Goal: Information Seeking & Learning: Compare options

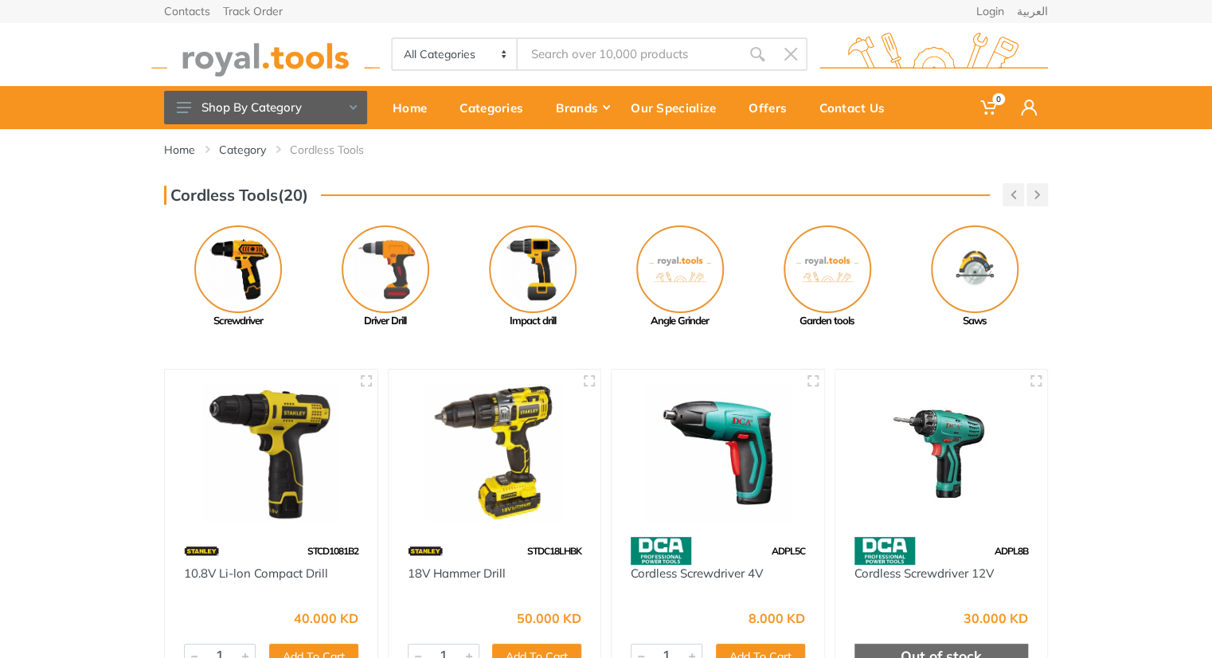
click at [491, 198] on div "Cordless Tools(20)" at bounding box center [606, 194] width 884 height 23
click at [513, 252] on img at bounding box center [533, 269] width 88 height 88
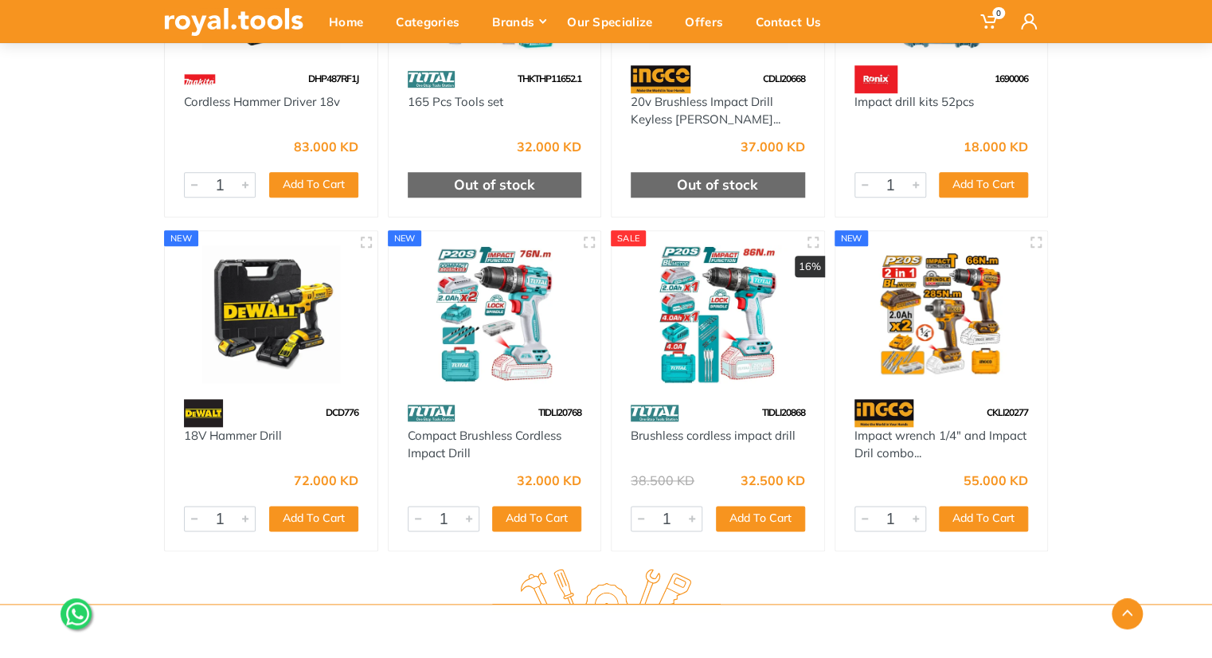
scroll to position [6703, 0]
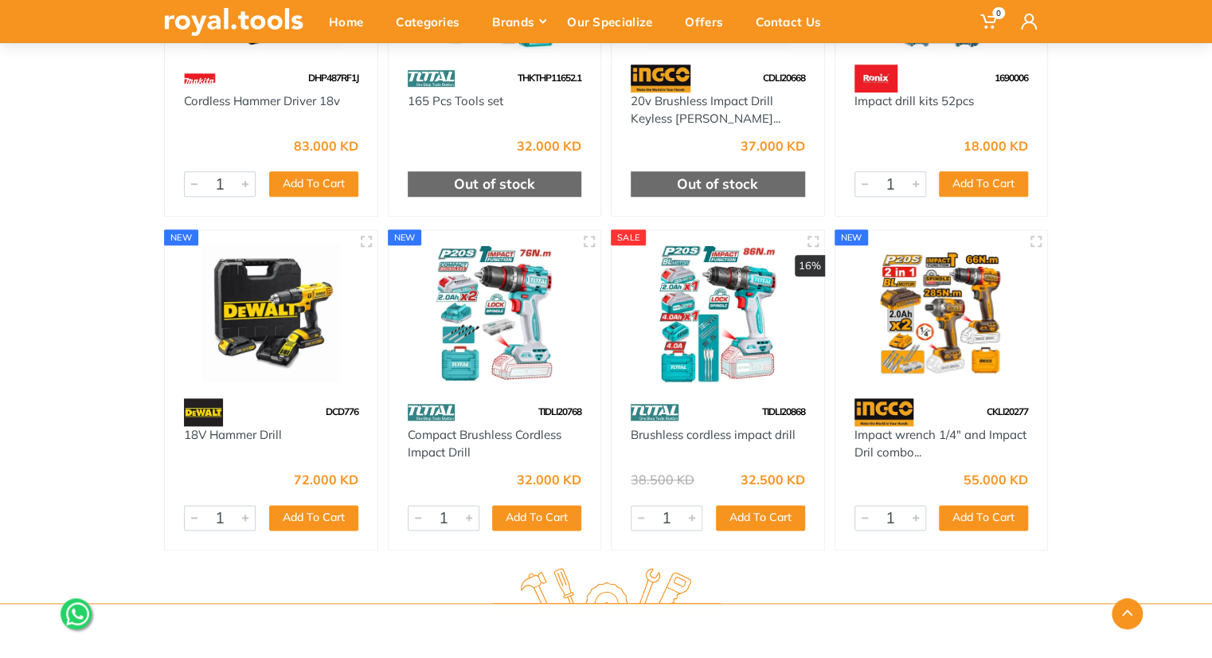
click at [723, 262] on img at bounding box center [718, 313] width 184 height 138
click at [510, 282] on img at bounding box center [495, 313] width 184 height 138
click at [488, 306] on img at bounding box center [495, 313] width 184 height 138
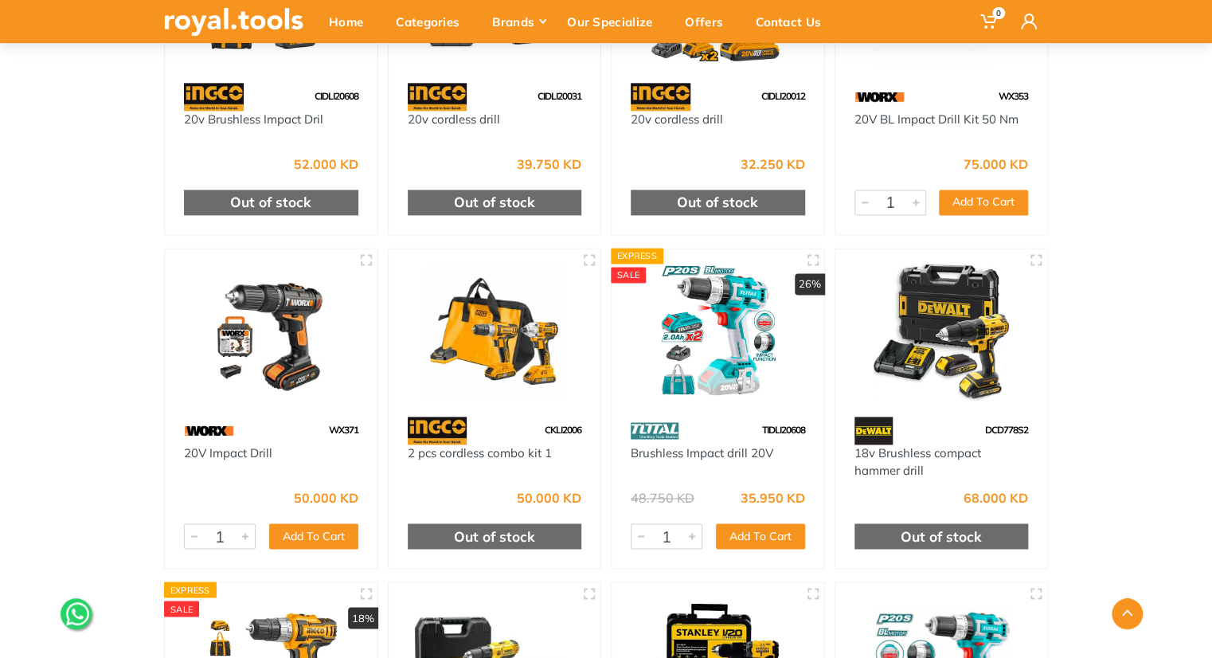
scroll to position [4021, 0]
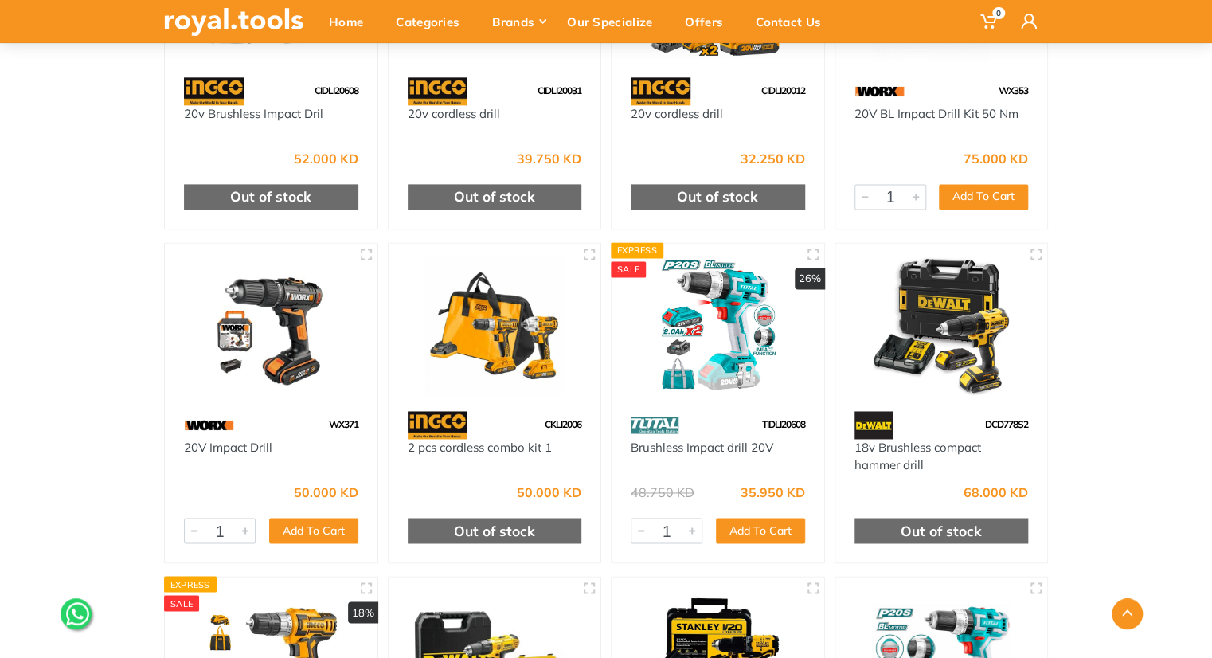
click at [702, 291] on img at bounding box center [718, 326] width 184 height 138
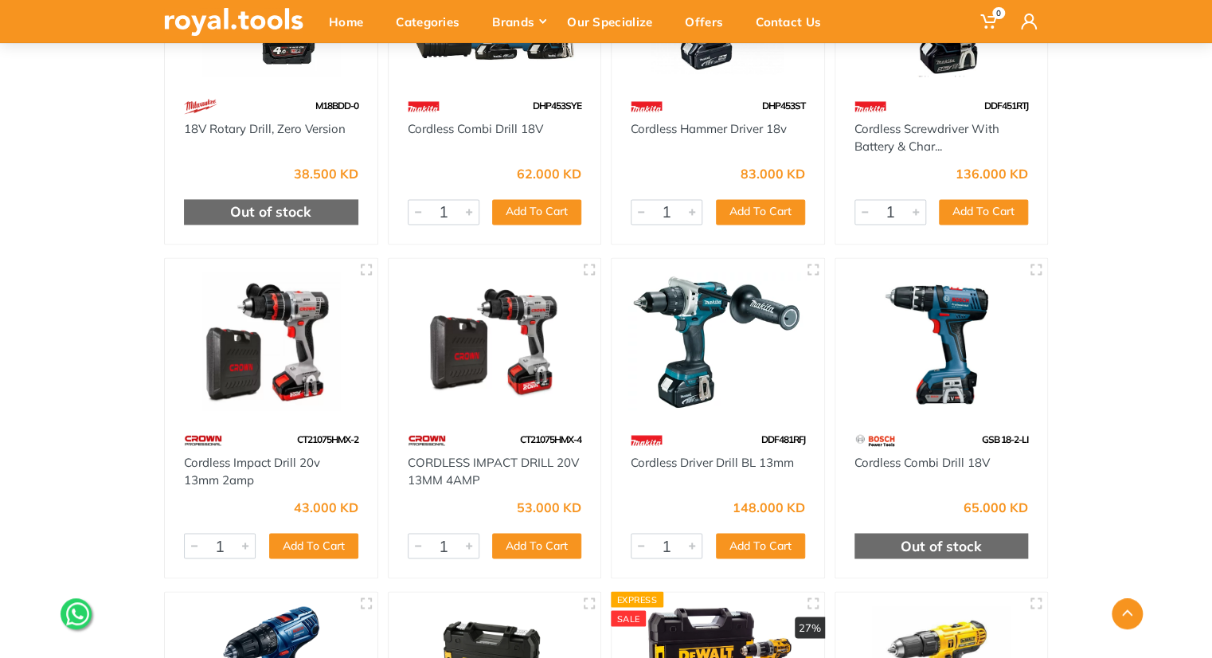
scroll to position [927, 0]
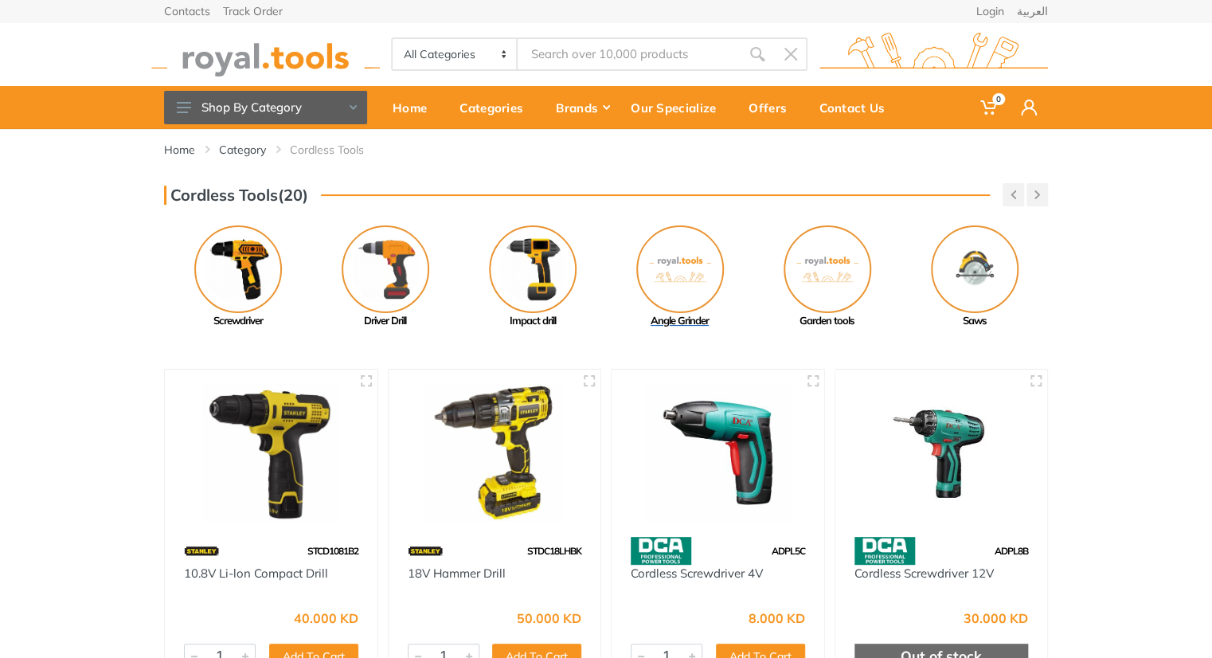
click at [698, 275] on img at bounding box center [680, 269] width 88 height 88
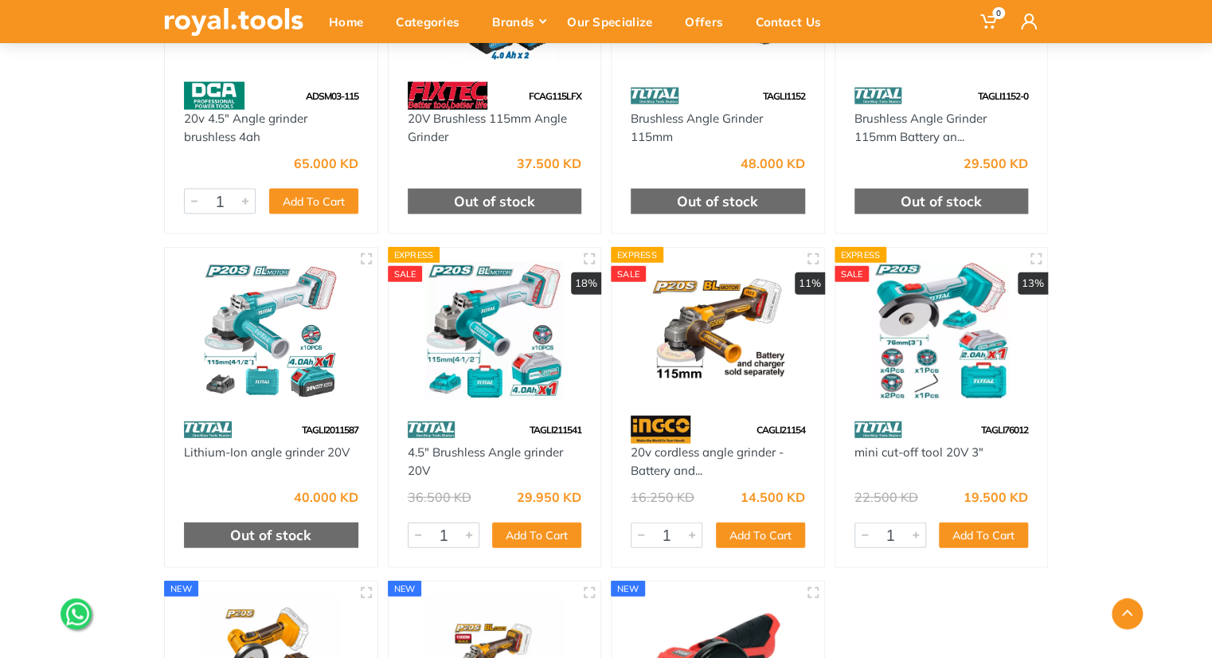
scroll to position [1658, 0]
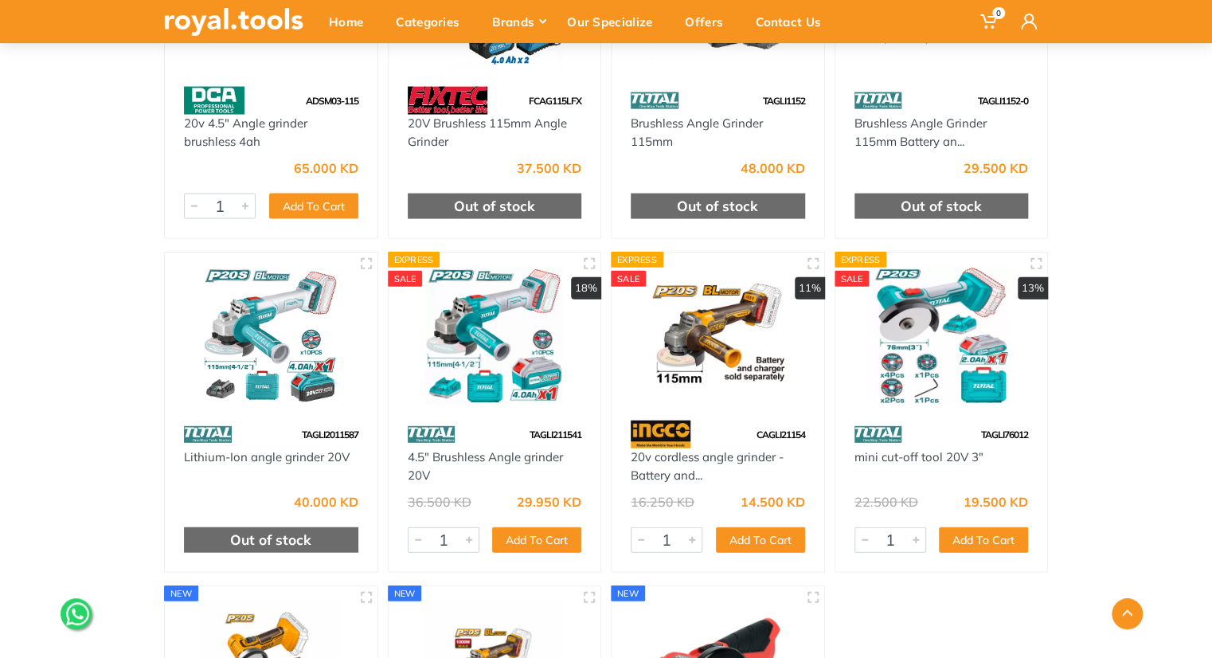
click at [507, 323] on img at bounding box center [495, 336] width 184 height 138
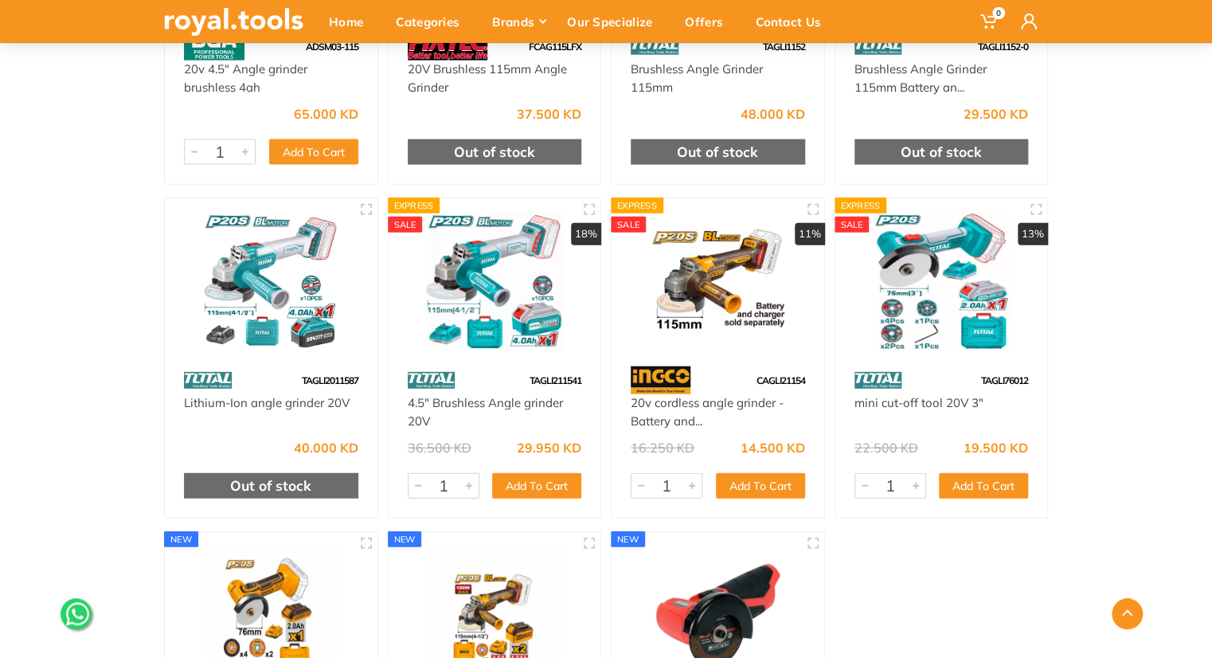
scroll to position [1713, 0]
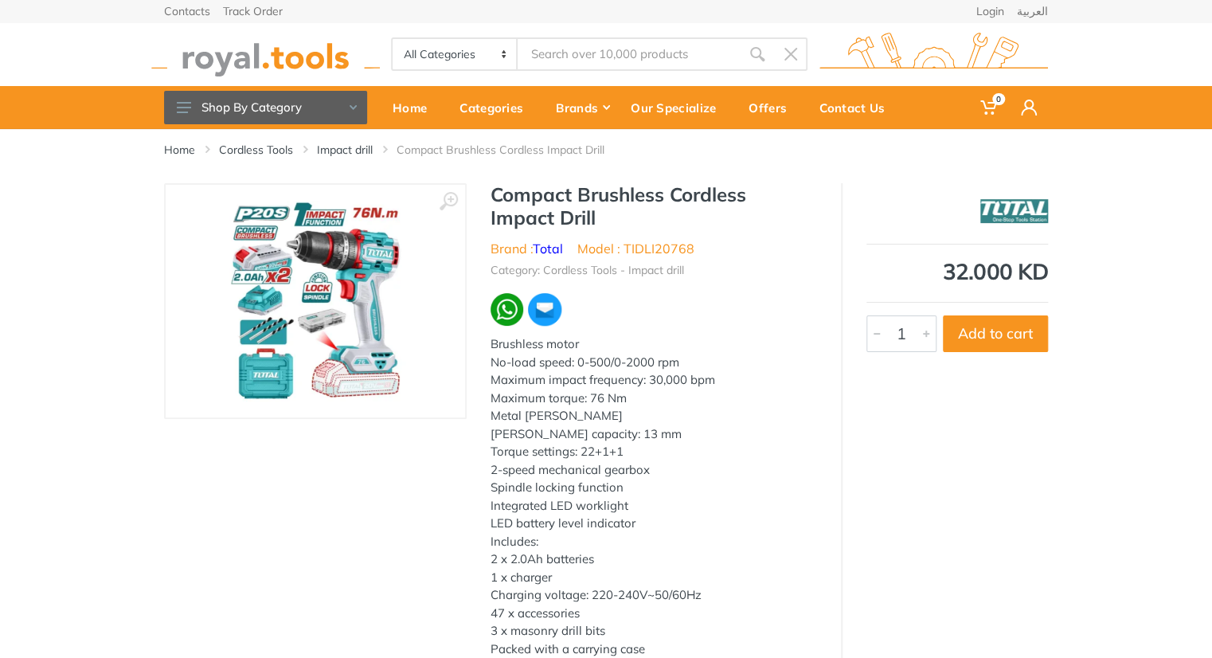
click at [665, 235] on div "Compact Brushless Cordless Impact Drill Brand : Total Model : TIDLI20768 Catego…" at bounding box center [654, 425] width 374 height 484
copy li "TIDLI20768"
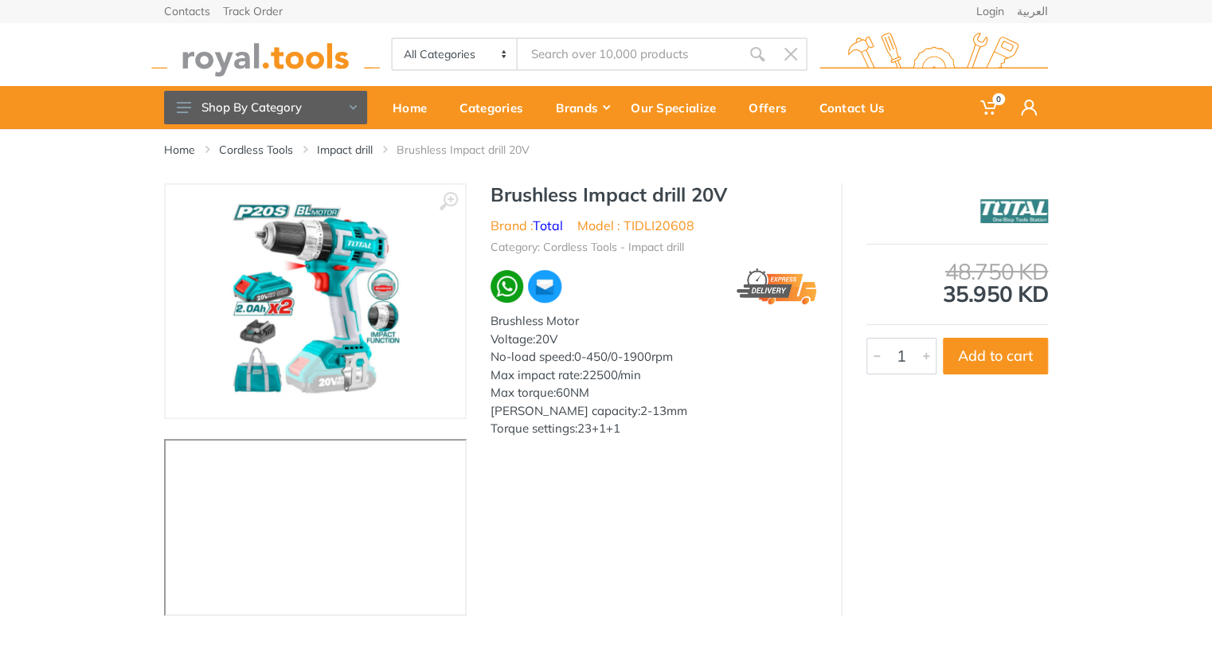
click at [669, 221] on li "Model : TIDLI20608" at bounding box center [635, 225] width 117 height 19
click at [653, 241] on li "Category: Cordless Tools - Impact drill" at bounding box center [588, 247] width 194 height 17
click at [643, 221] on li "Model : TIDLI20608" at bounding box center [635, 225] width 117 height 19
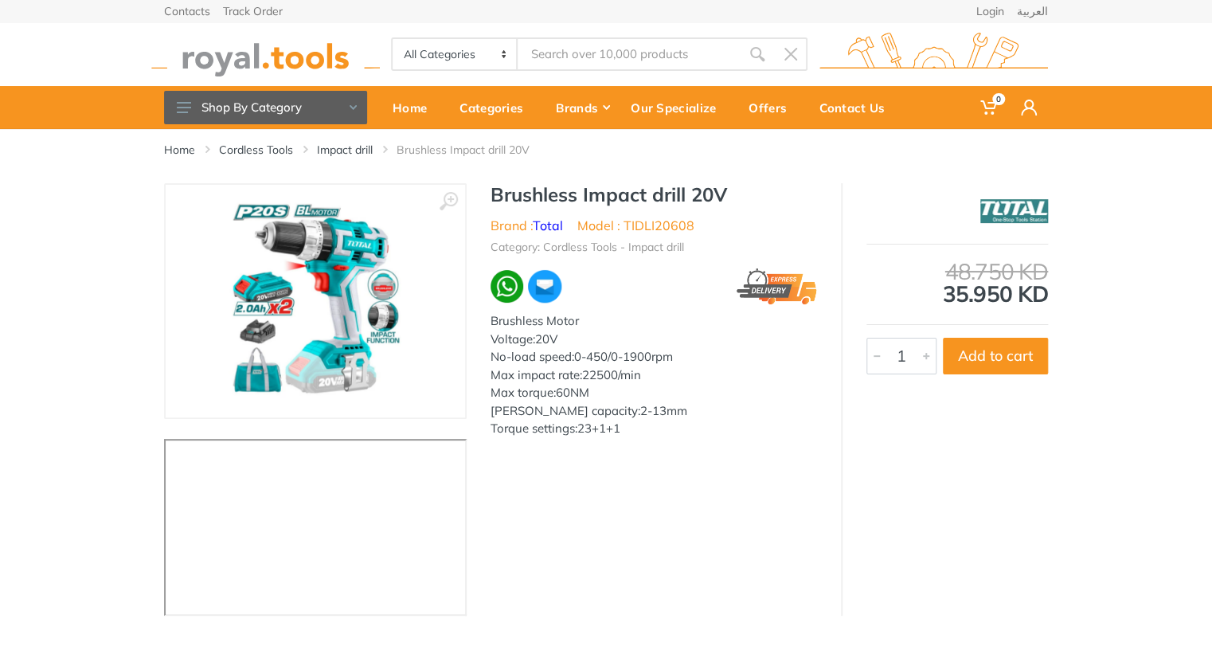
click at [758, 453] on div "‹ › Brushless Impact drill 20V Brand : 6007" at bounding box center [606, 399] width 884 height 432
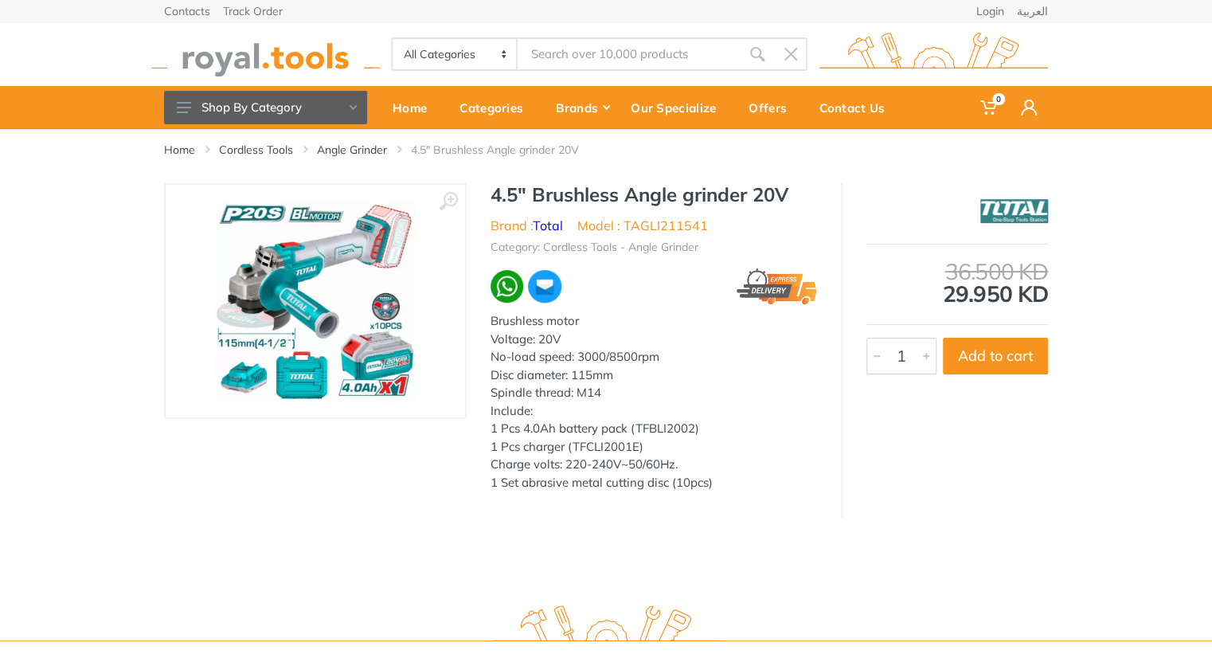
click at [675, 223] on li "Model : TAGLI211541" at bounding box center [642, 225] width 131 height 19
copy li "TAGLI211541"
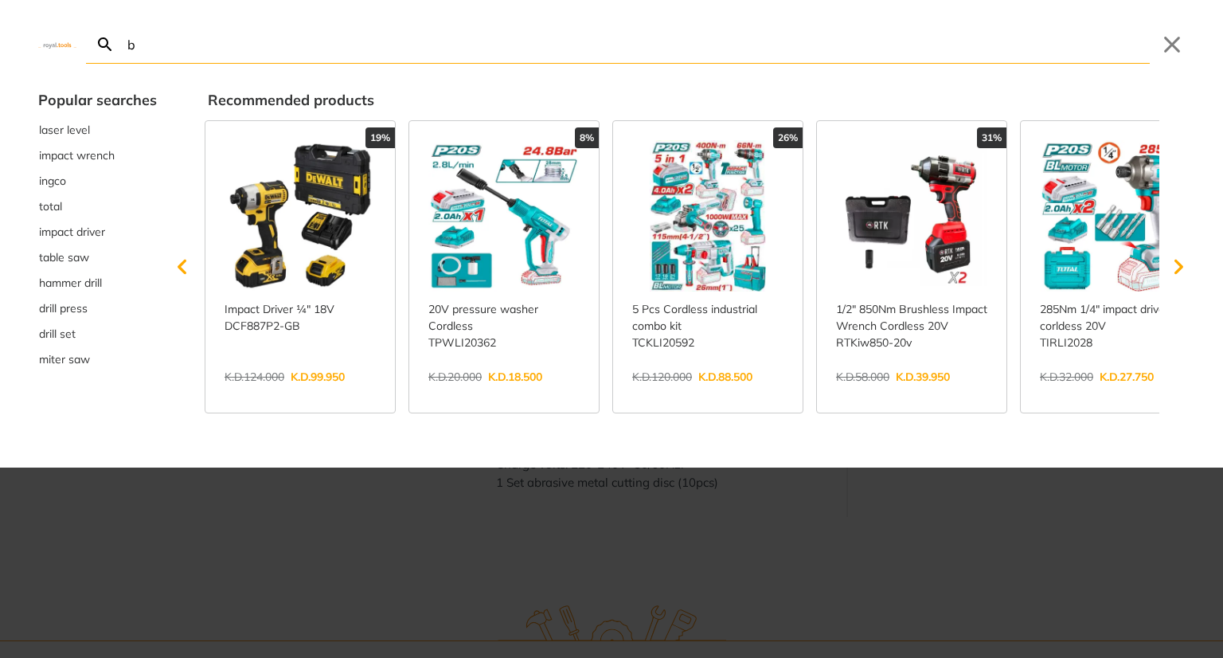
type input "bi"
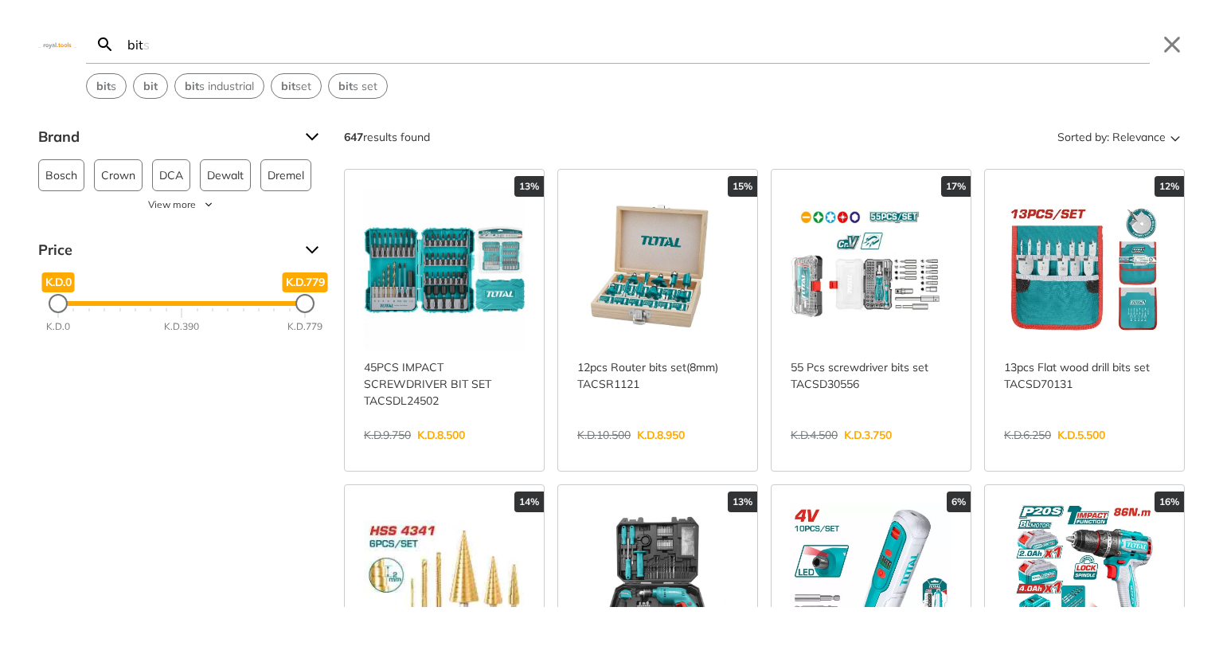
type input "bit"
click at [474, 452] on link "View more →" at bounding box center [444, 452] width 161 height 0
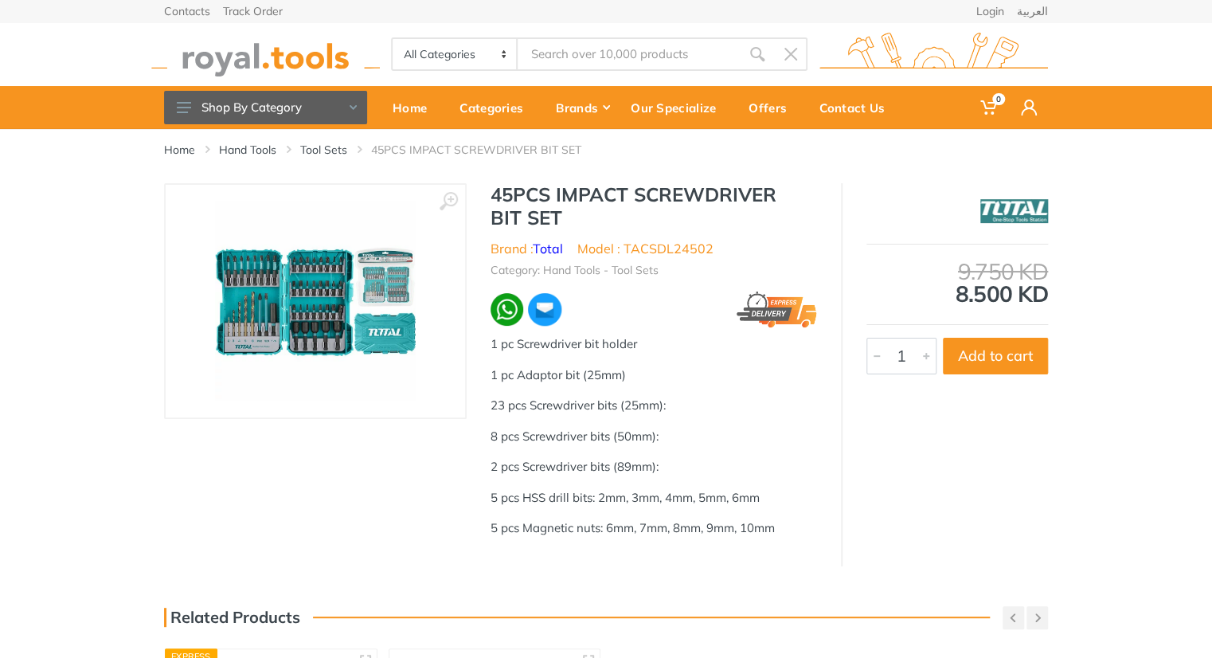
type input "bit"
click at [551, 241] on link "Total" at bounding box center [548, 249] width 30 height 16
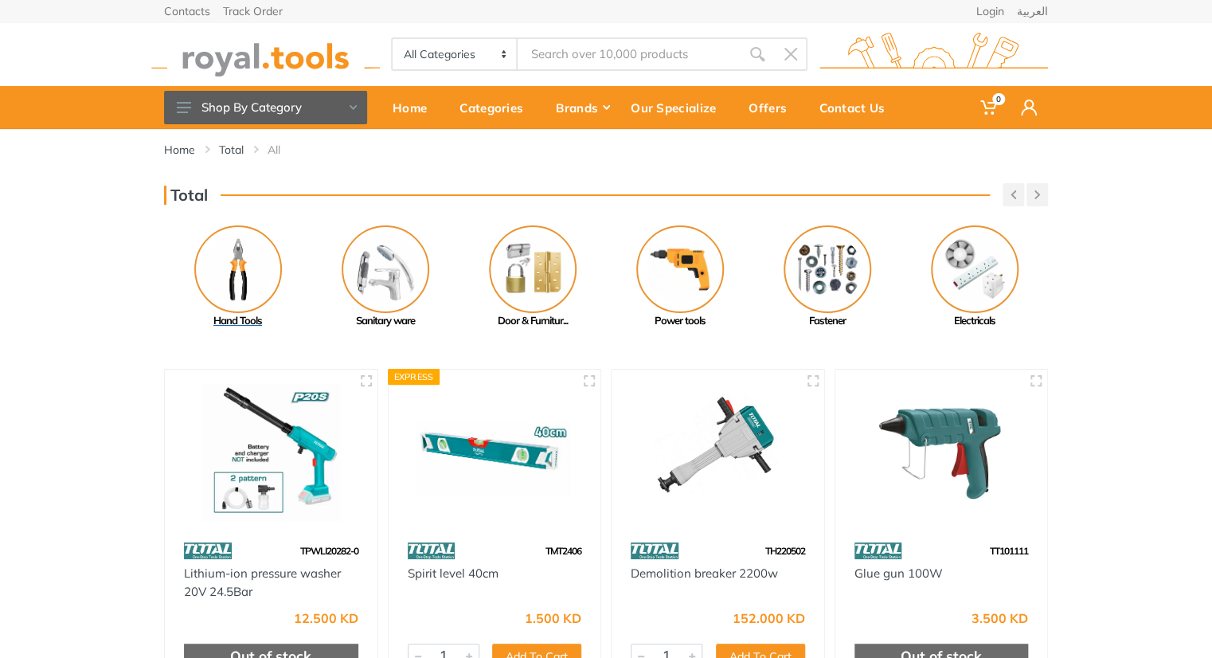
click at [246, 256] on img at bounding box center [238, 269] width 88 height 88
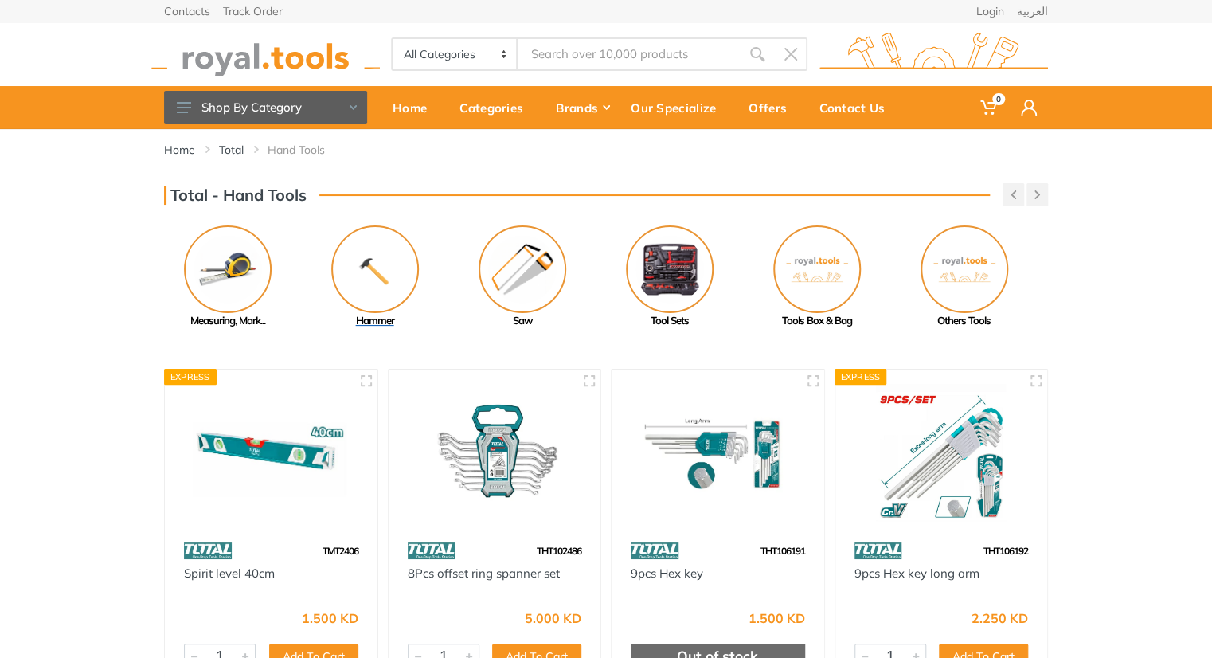
drag, startPoint x: 812, startPoint y: 289, endPoint x: 359, endPoint y: 245, distance: 455.3
click at [359, 245] on img at bounding box center [375, 269] width 88 height 88
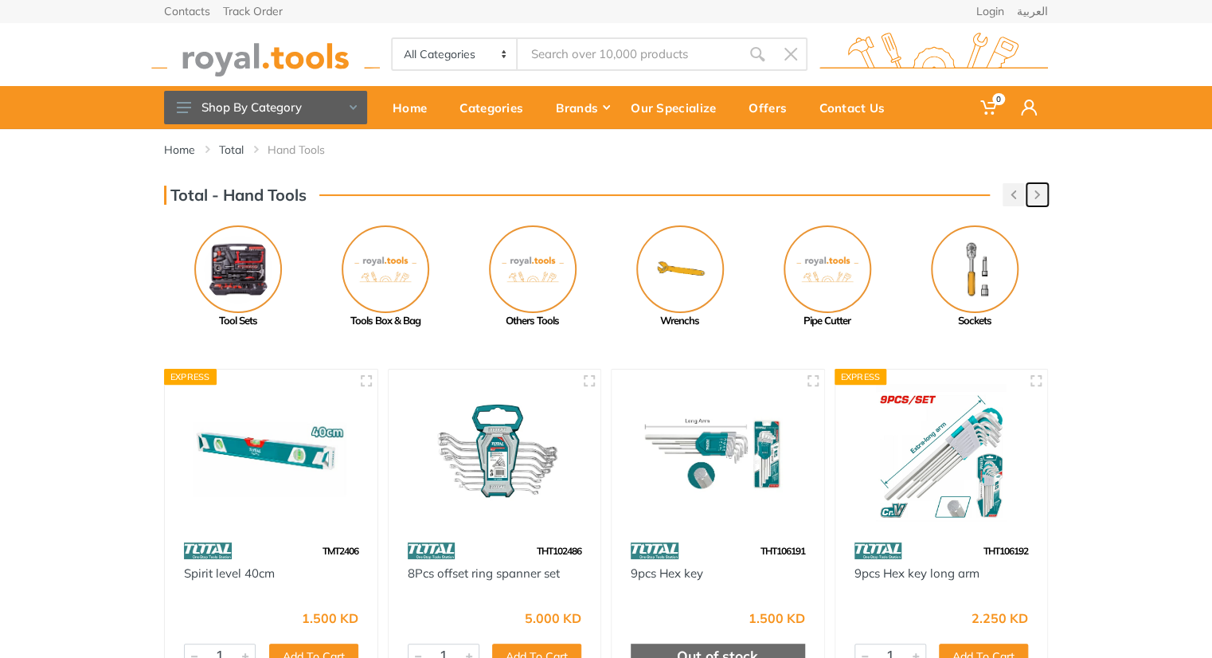
click at [1031, 197] on button "button" at bounding box center [1038, 194] width 22 height 23
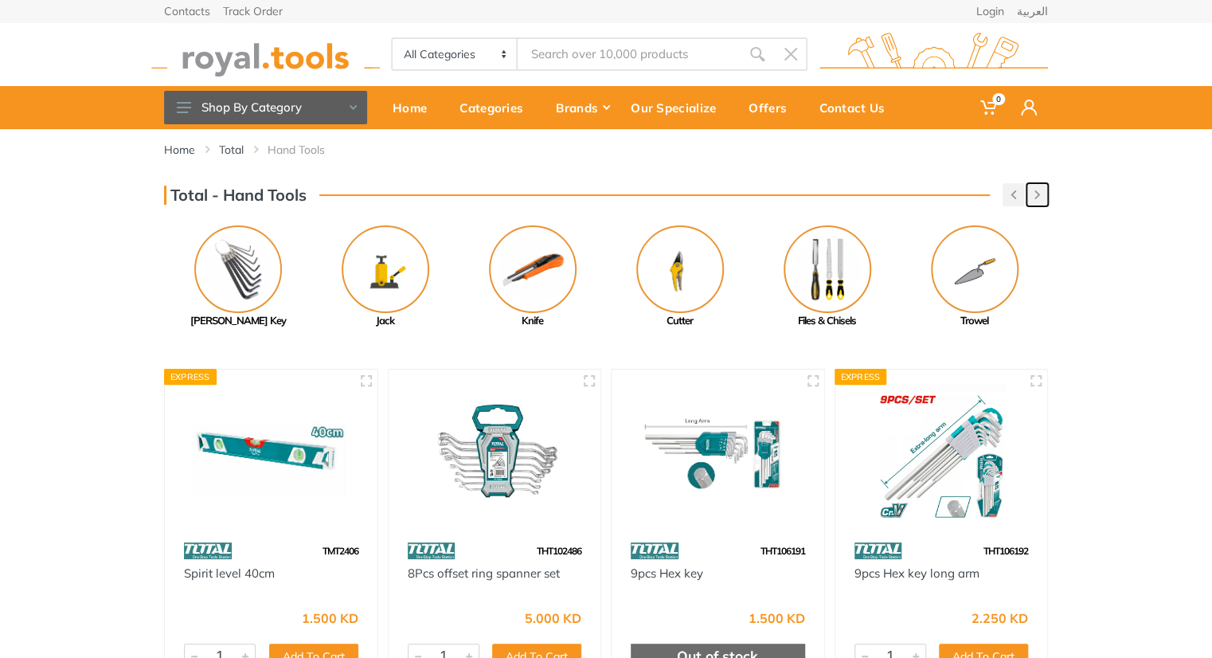
click at [1037, 198] on icon "button" at bounding box center [1038, 194] width 6 height 9
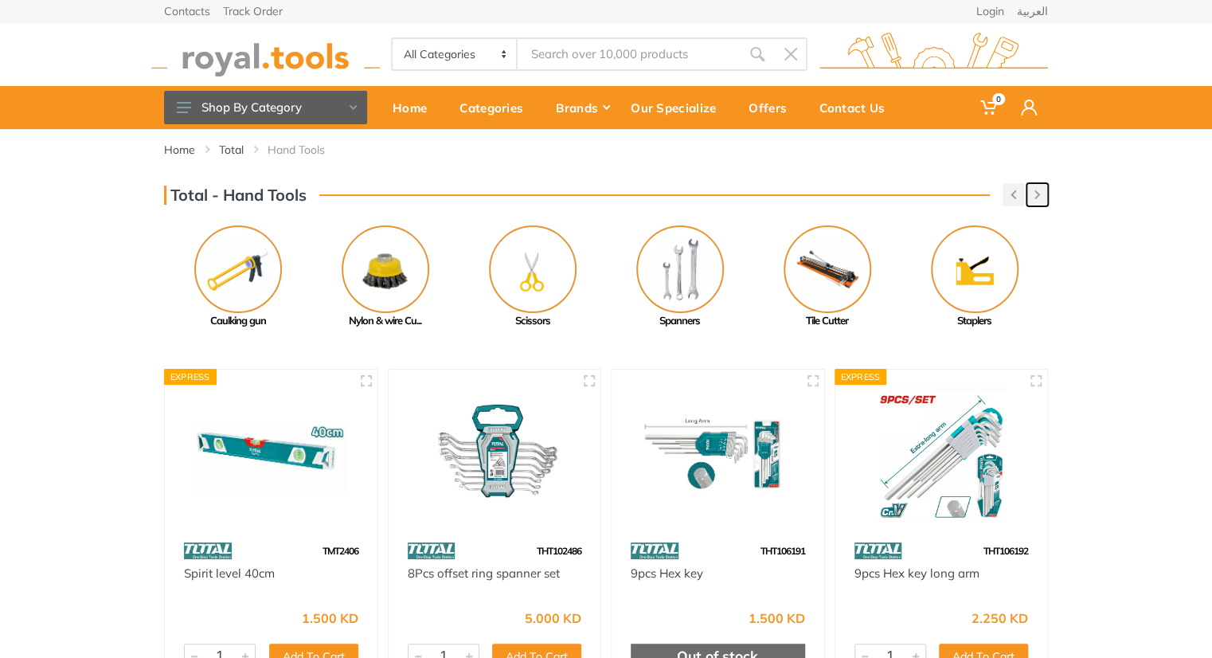
click at [1037, 198] on icon "button" at bounding box center [1038, 194] width 6 height 9
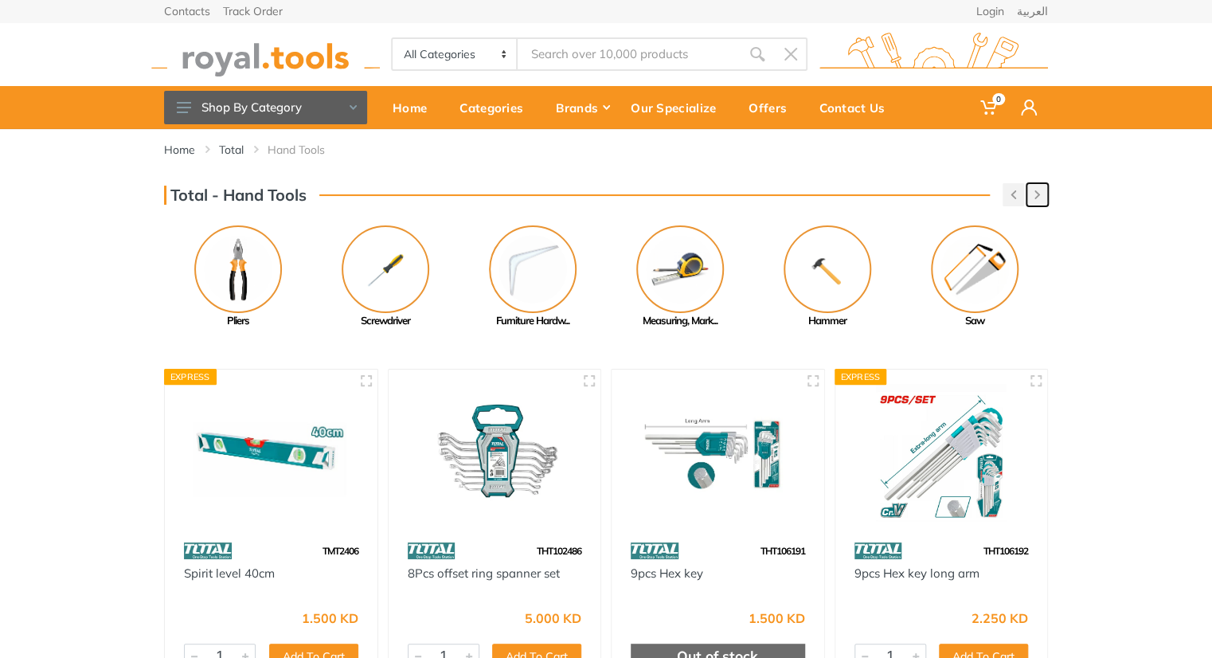
click at [1035, 195] on icon "button" at bounding box center [1038, 194] width 6 height 9
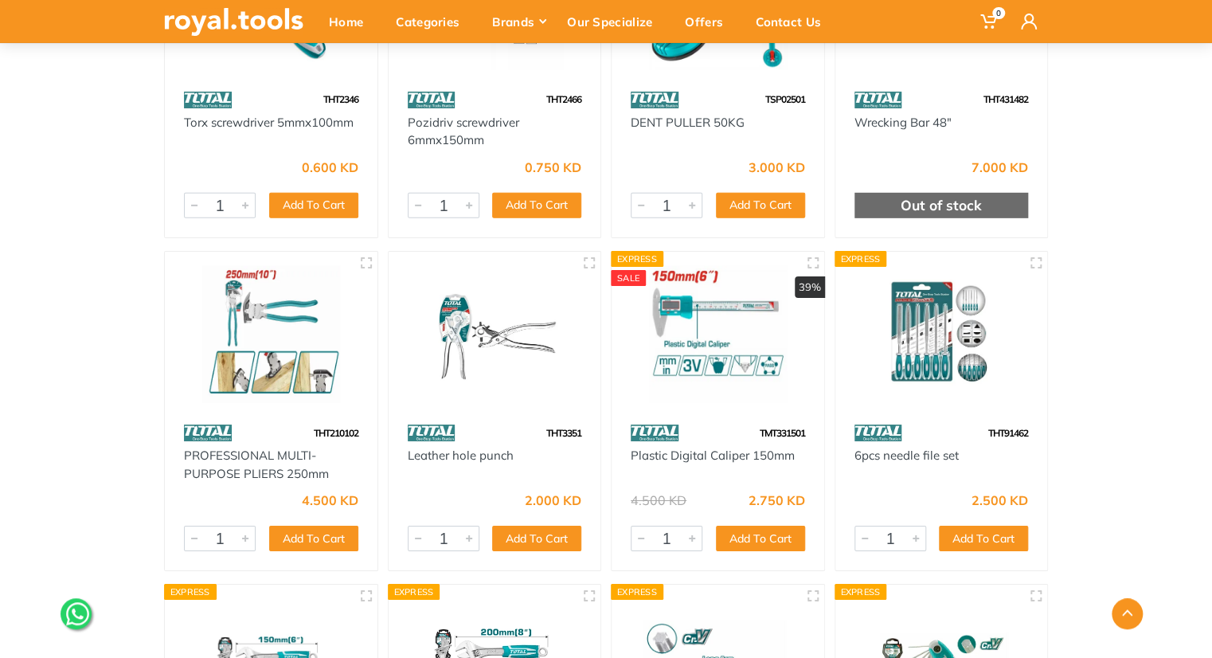
scroll to position [5457, 0]
